Goal: Information Seeking & Learning: Learn about a topic

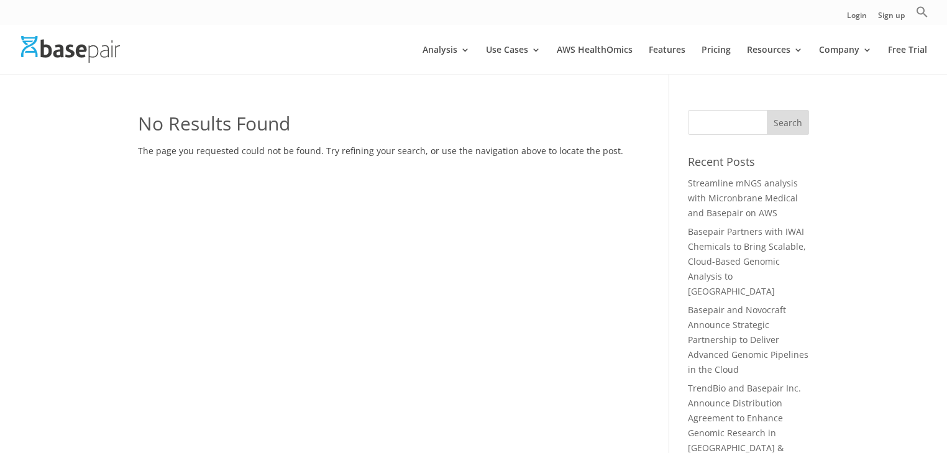
click at [429, 114] on h1 "No Results Found" at bounding box center [385, 127] width 494 height 34
click at [741, 120] on input "Search for:" at bounding box center [748, 122] width 121 height 25
type input "scale"
click at [767, 110] on input "Search" at bounding box center [788, 122] width 42 height 25
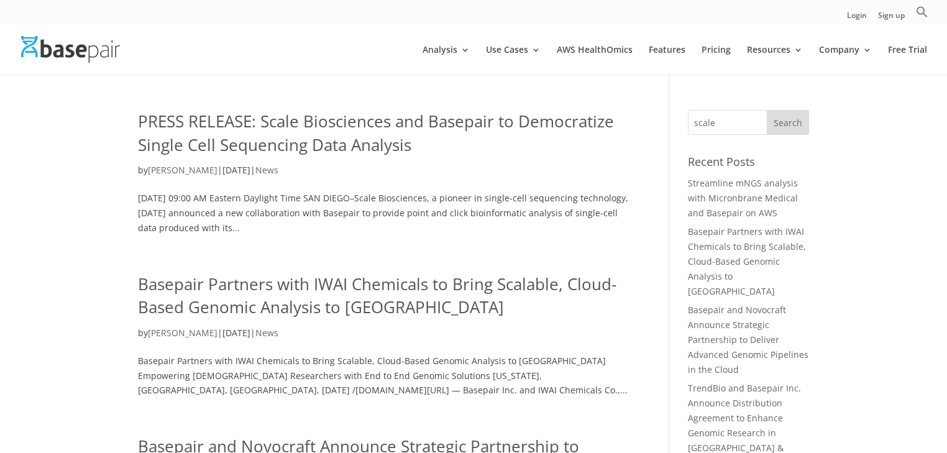
click at [364, 150] on link "PRESS RELEASE: Scale Biosciences and Basepair to Democratize Single Cell Sequen…" at bounding box center [376, 133] width 476 height 46
